Goal: Transaction & Acquisition: Purchase product/service

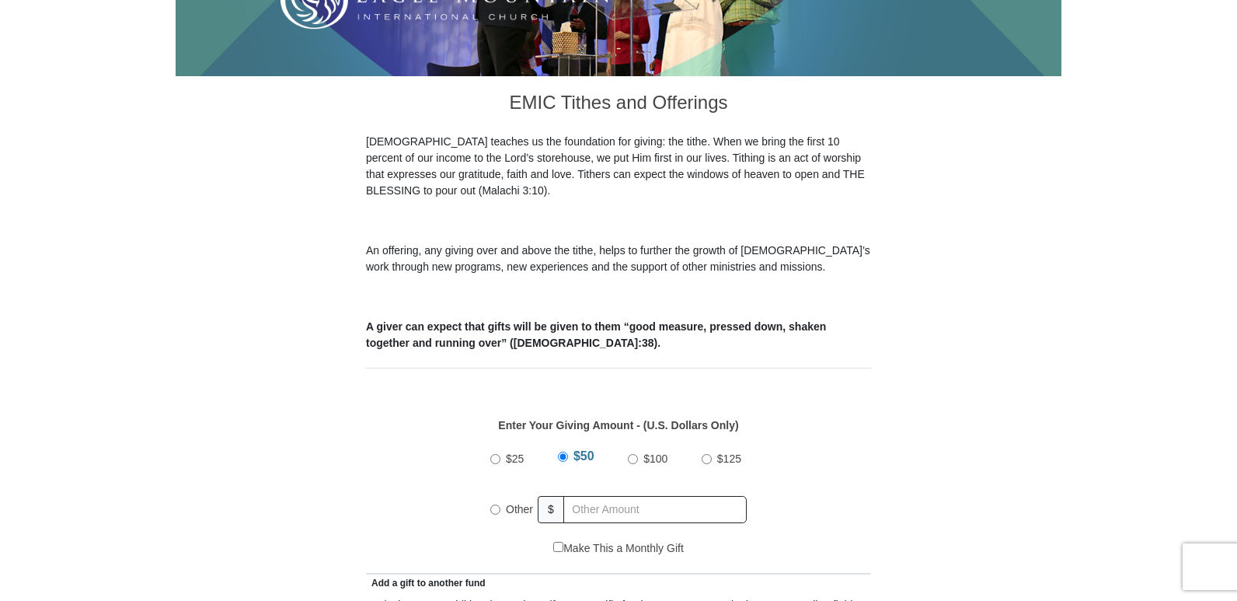
scroll to position [389, 0]
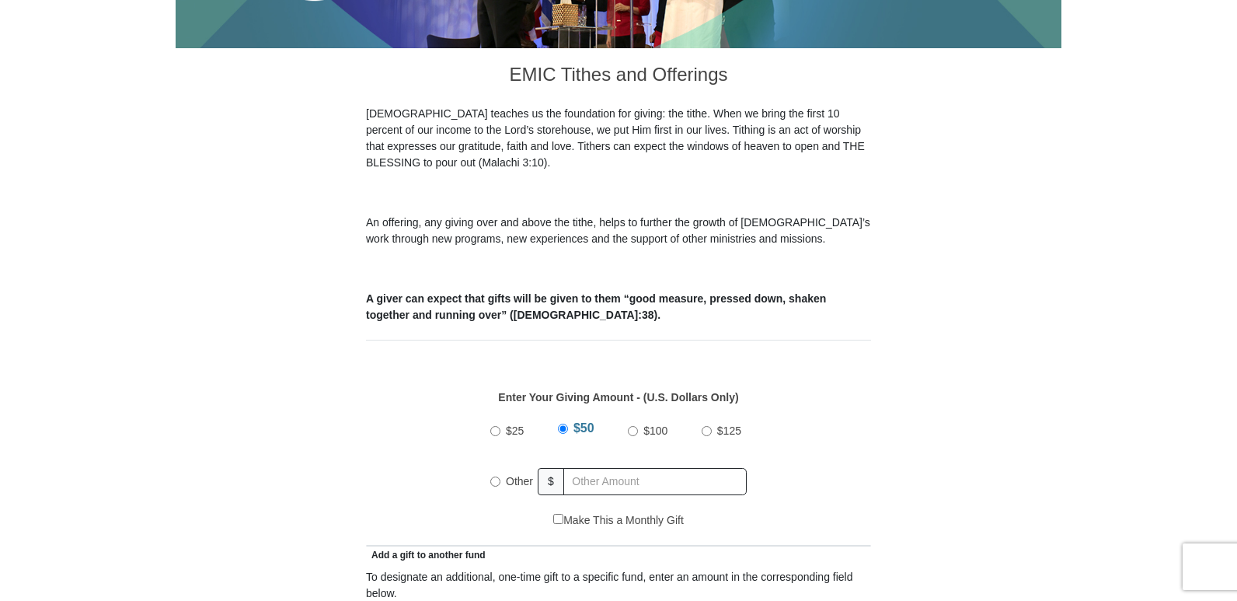
click at [494, 476] on input "Other" at bounding box center [495, 481] width 10 height 10
radio input "true"
click at [588, 469] on input "text" at bounding box center [658, 481] width 178 height 27
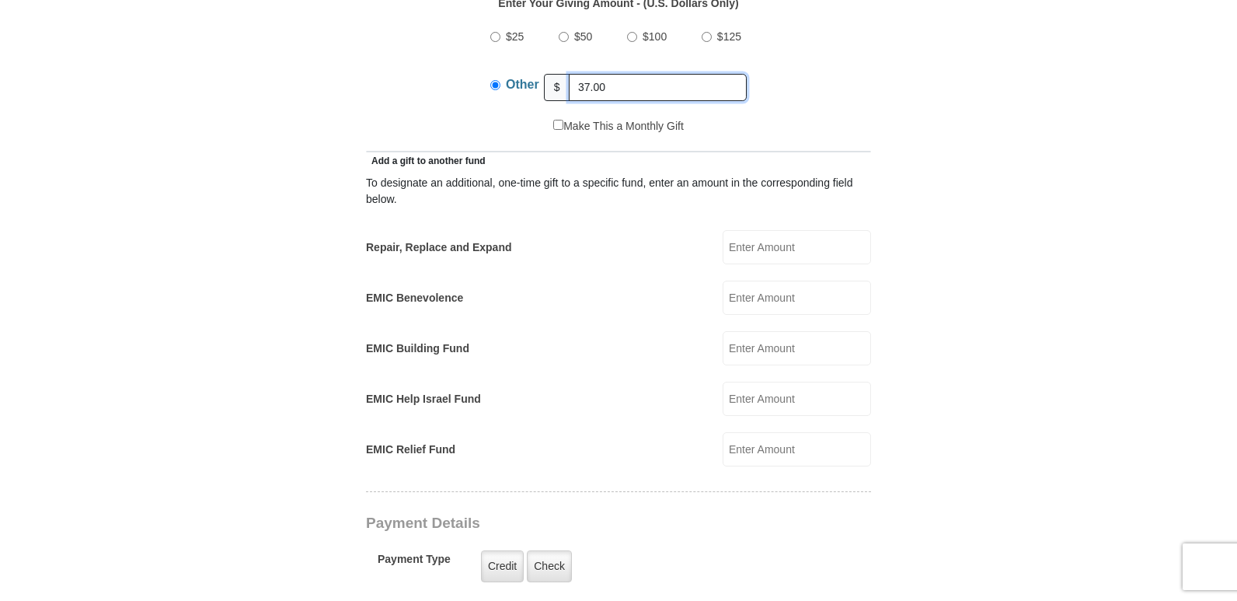
scroll to position [855, 0]
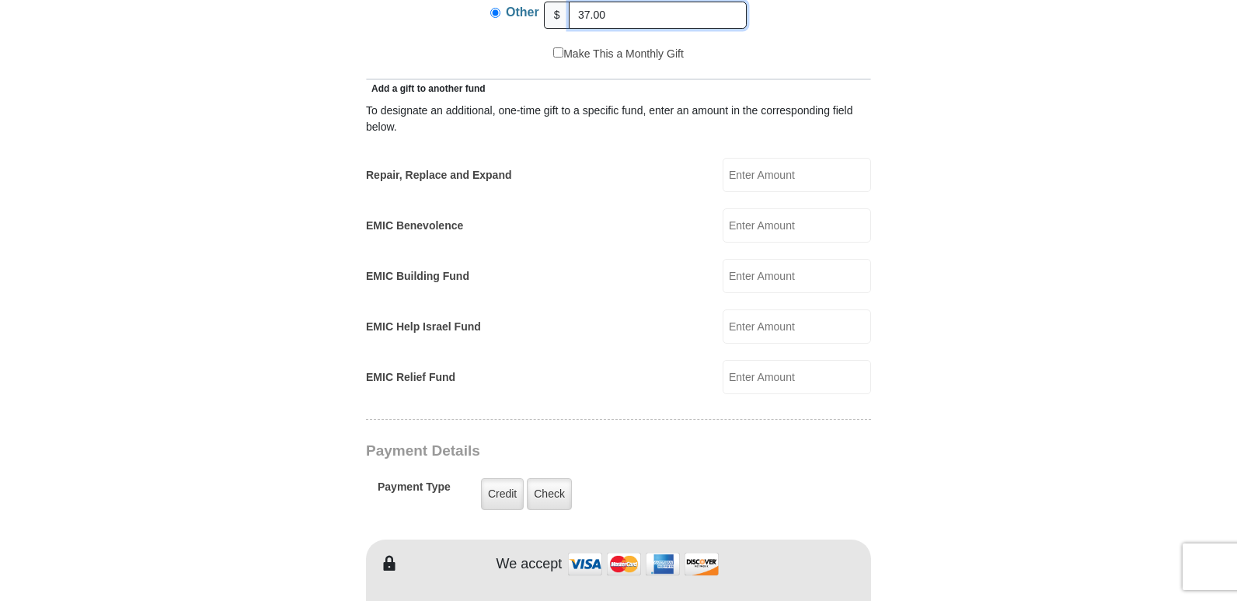
type input "37.00"
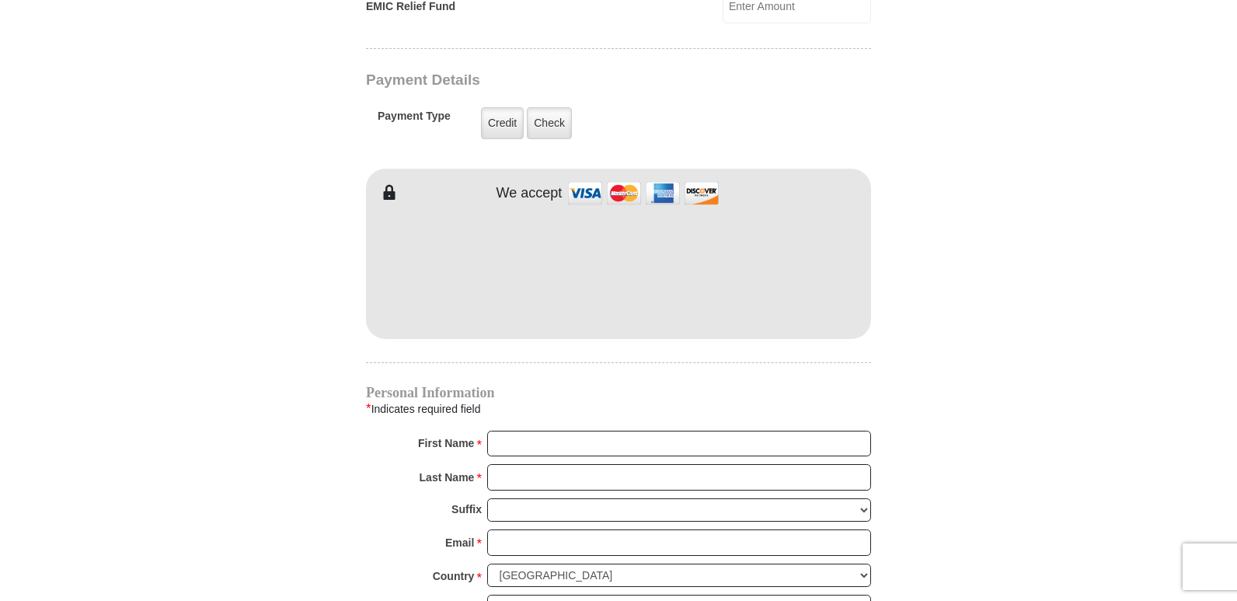
scroll to position [1243, 0]
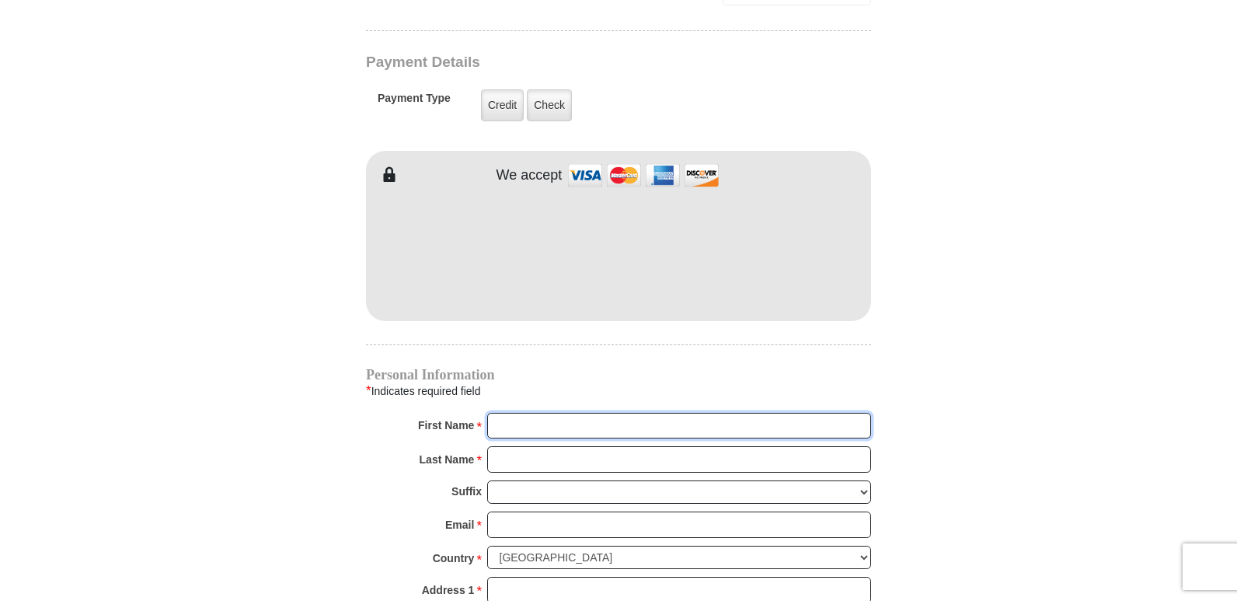
click at [501, 413] on input "First Name *" at bounding box center [679, 426] width 384 height 26
type input "[PERSON_NAME]"
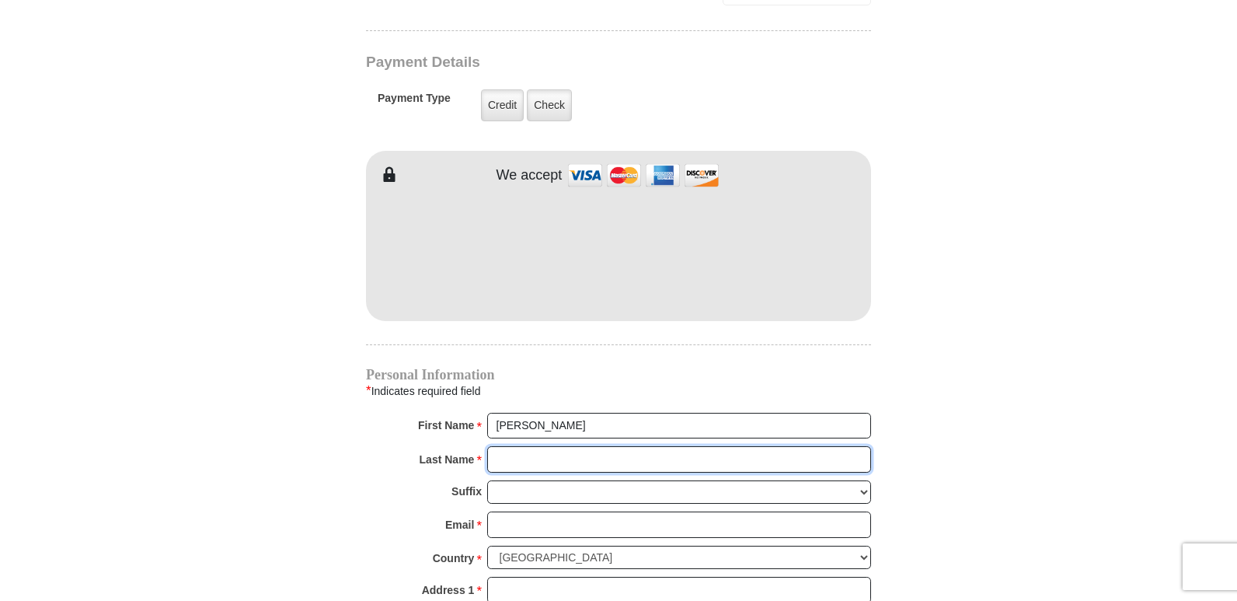
click at [503, 446] on input "Last Name *" at bounding box center [679, 459] width 384 height 26
type input "[PERSON_NAME]"
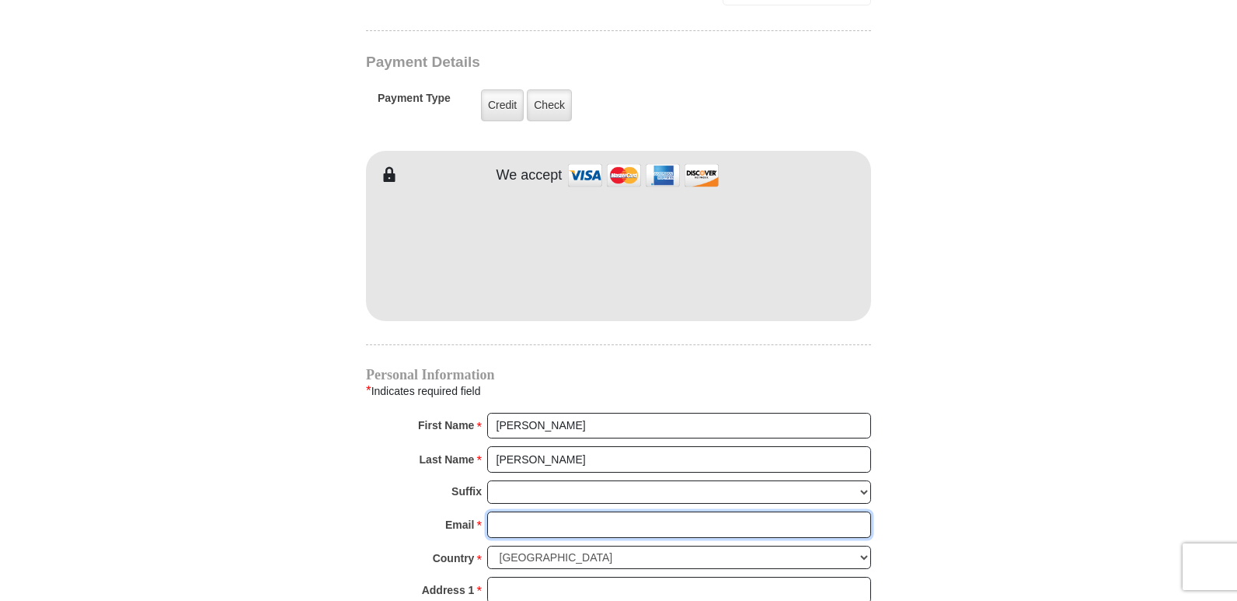
click at [514, 516] on input "Email *" at bounding box center [679, 524] width 384 height 26
type input "[EMAIL_ADDRESS][DOMAIN_NAME]"
type input "[STREET_ADDRESS]"
type input "Two Harbors"
select select "MN"
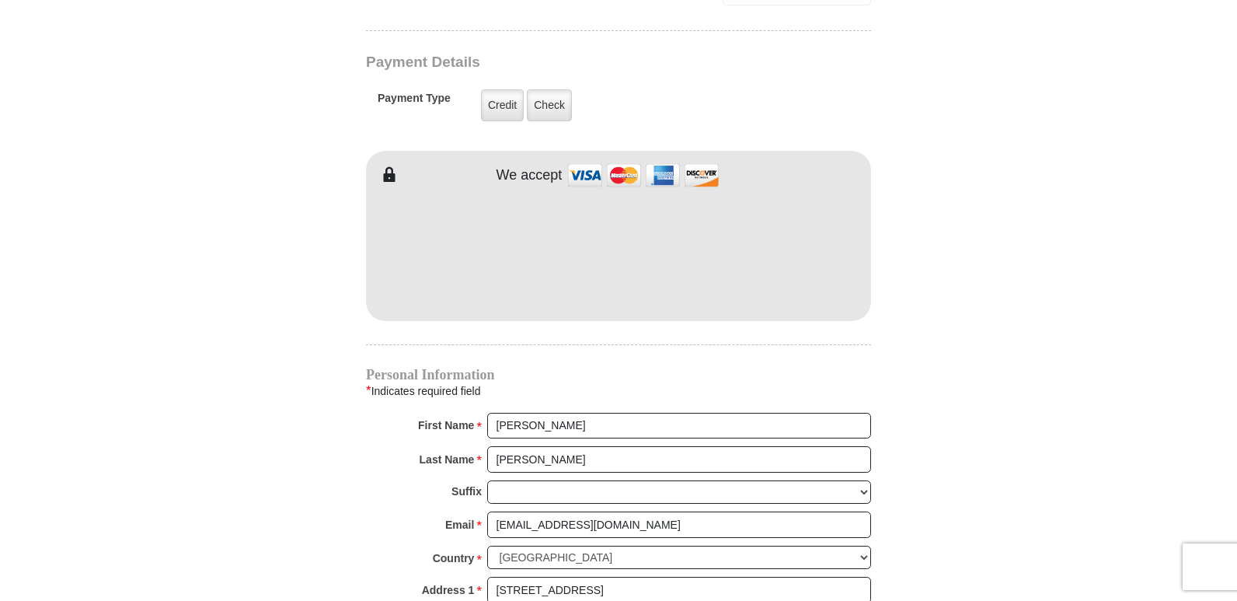
type input "55616"
type input "2188309381"
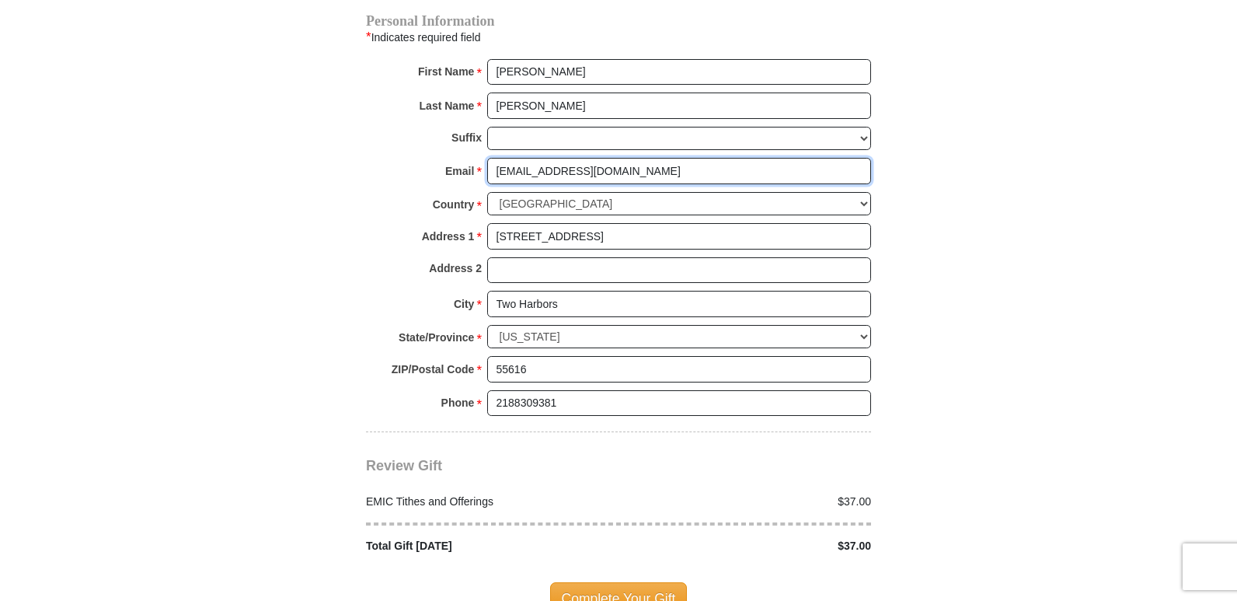
scroll to position [1632, 0]
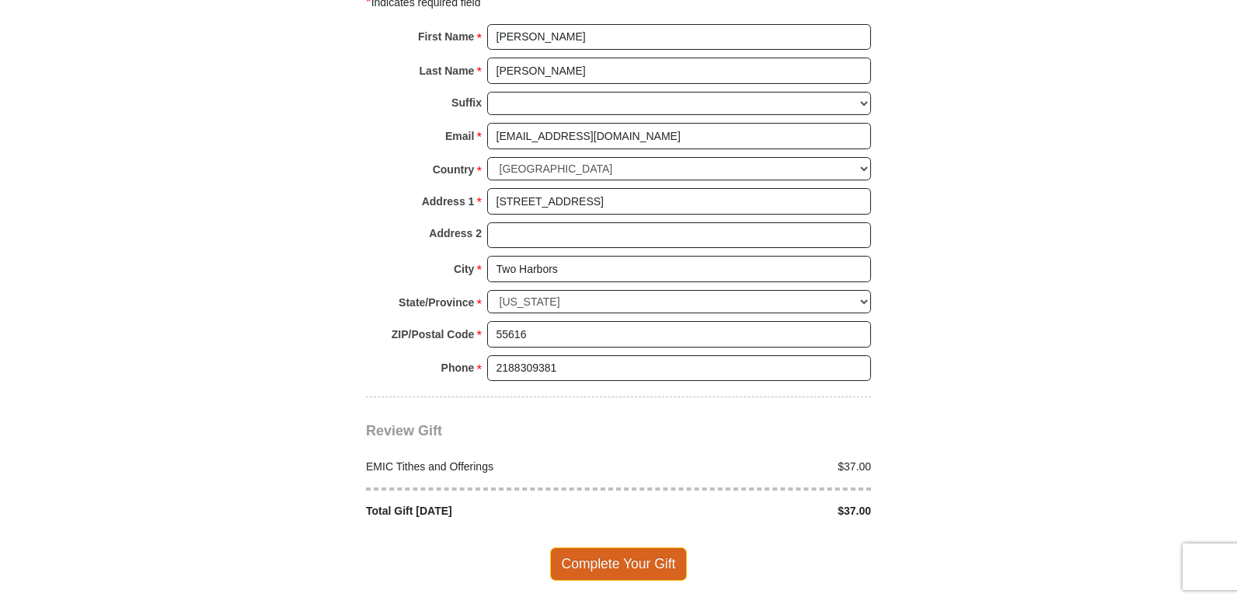
click at [612, 549] on span "Complete Your Gift" at bounding box center [619, 563] width 138 height 33
